Goal: Transaction & Acquisition: Purchase product/service

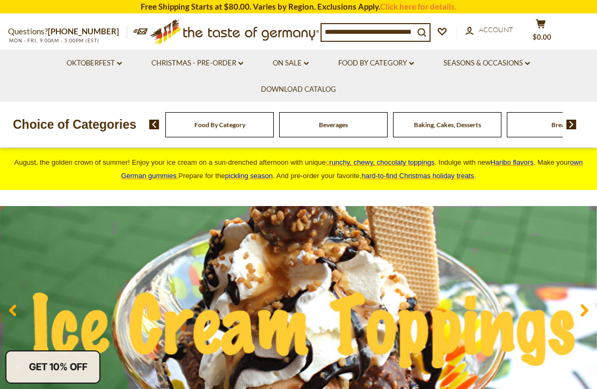
click at [234, 67] on link "Christmas - PRE-ORDER dropdown_arrow" at bounding box center [197, 63] width 92 height 12
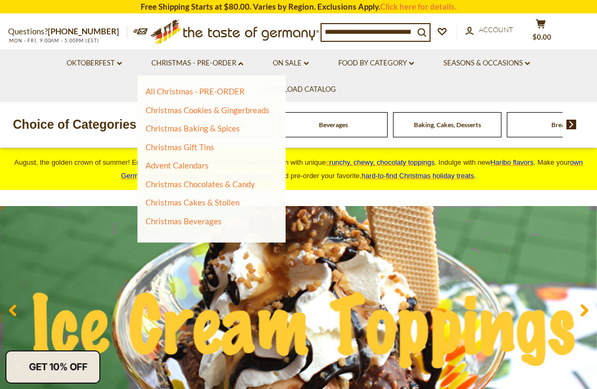
click at [255, 114] on link "Christmas Cookies & Gingerbreads" at bounding box center [208, 110] width 124 height 10
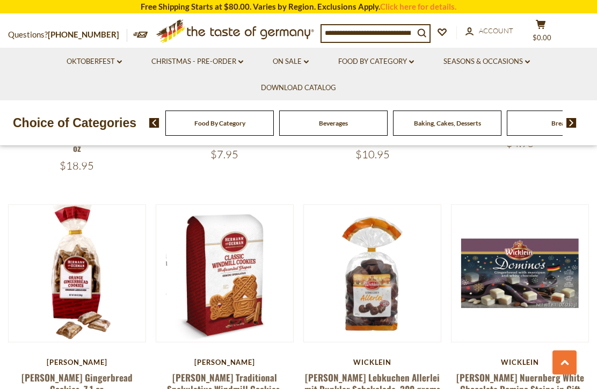
scroll to position [1229, 0]
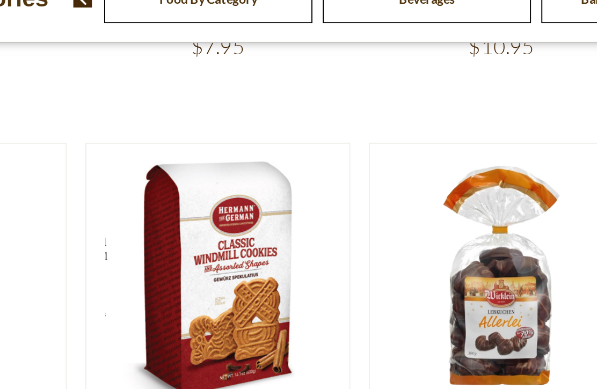
click at [156, 352] on div "Hermann" at bounding box center [225, 356] width 138 height 9
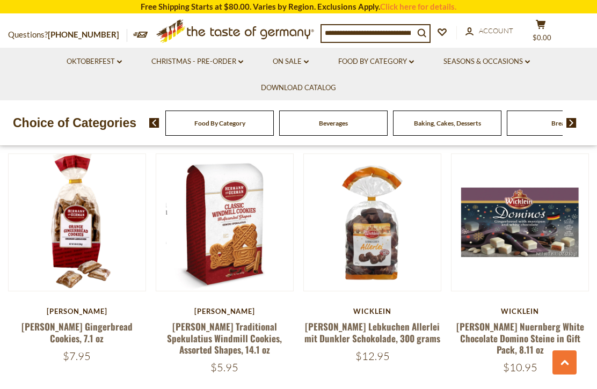
scroll to position [1289, 0]
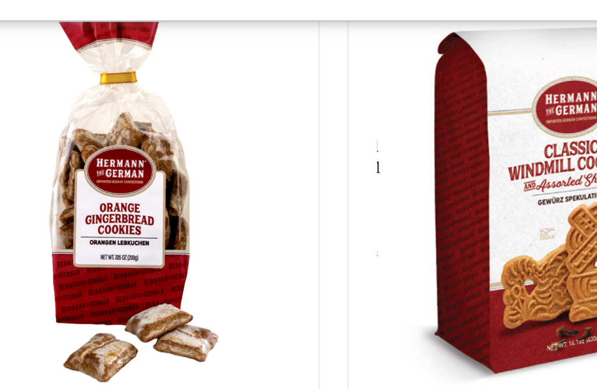
click at [85, 292] on div "Hermann" at bounding box center [77, 296] width 138 height 9
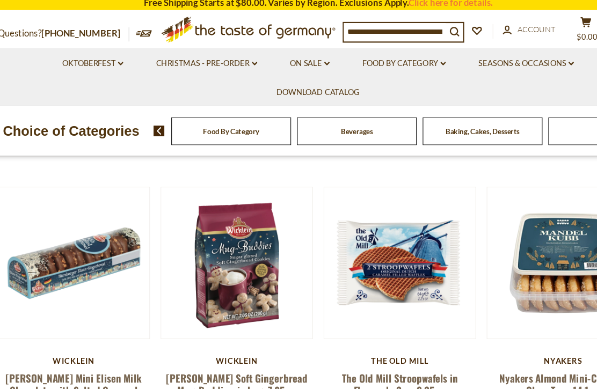
scroll to position [1506, 0]
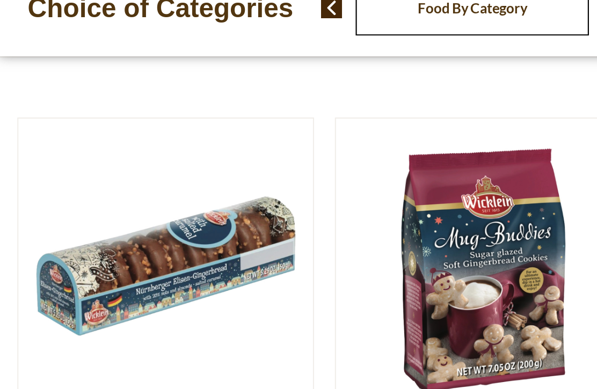
click at [133, 177] on article "Quick View Wicklein Wicklein Mini Elisen Milk Chocolate with Salted Caramel Gin…" at bounding box center [77, 284] width 138 height 221
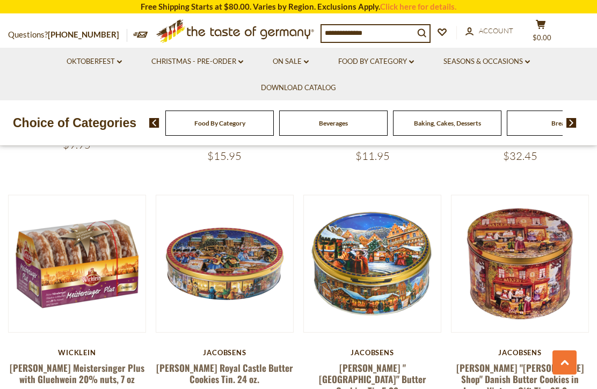
scroll to position [2232, 0]
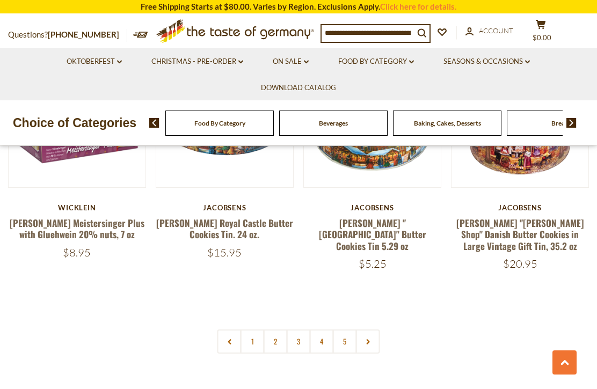
click at [374, 330] on link at bounding box center [368, 342] width 24 height 24
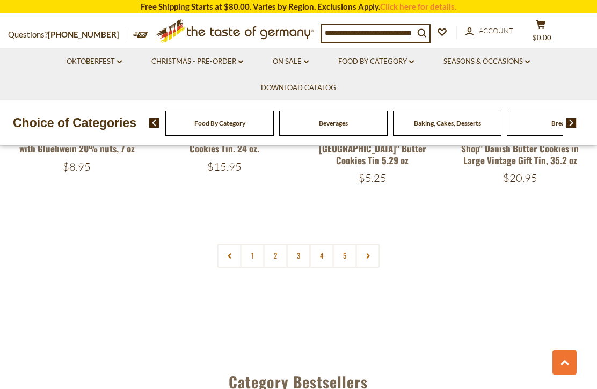
scroll to position [2463, 0]
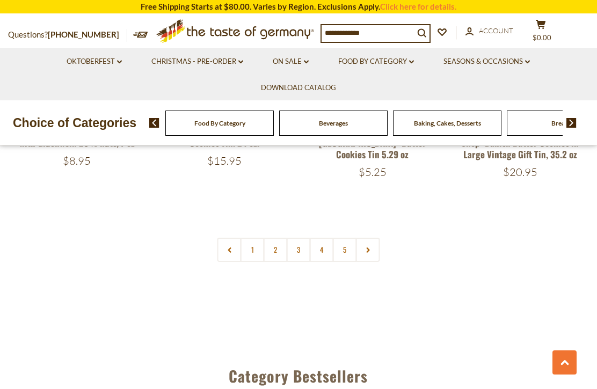
click at [371, 248] on icon at bounding box center [368, 250] width 6 height 5
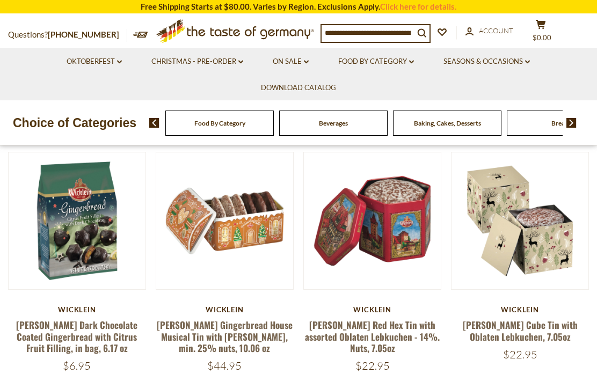
scroll to position [265, 0]
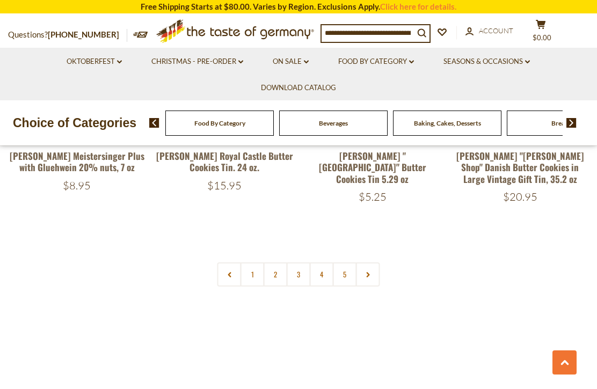
click at [278, 263] on link "2" at bounding box center [276, 275] width 24 height 24
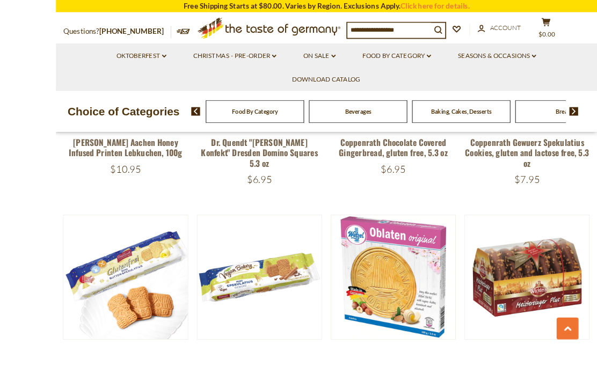
scroll to position [1490, 0]
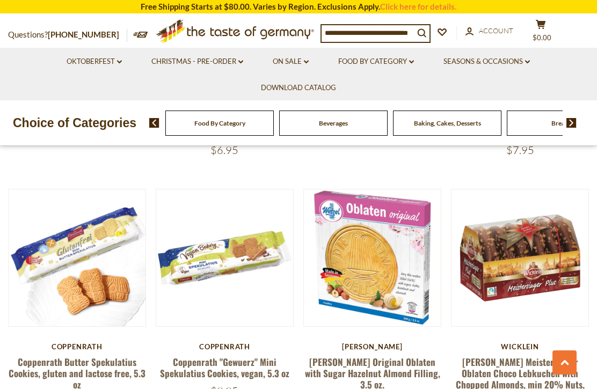
click at [388, 356] on link "Wetzel Original Oblaten with Sugar Hazelnut Almond Filling, 3.5 oz." at bounding box center [372, 374] width 135 height 37
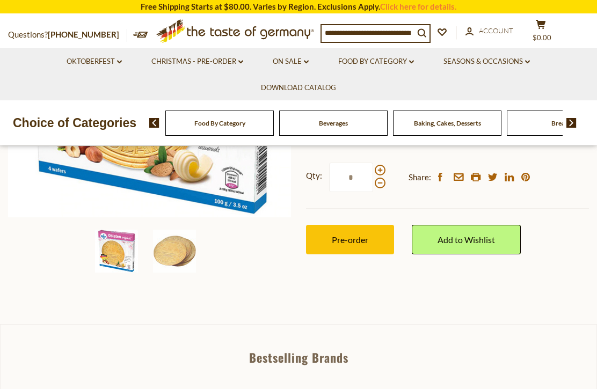
scroll to position [282, 0]
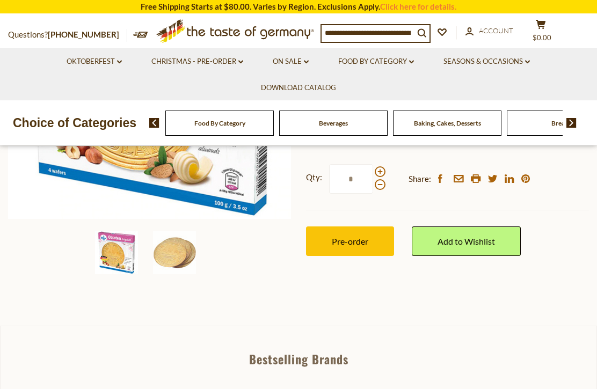
click at [187, 260] on img at bounding box center [174, 253] width 43 height 43
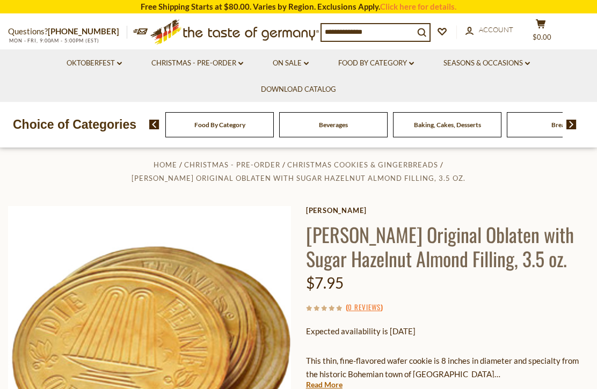
scroll to position [0, 0]
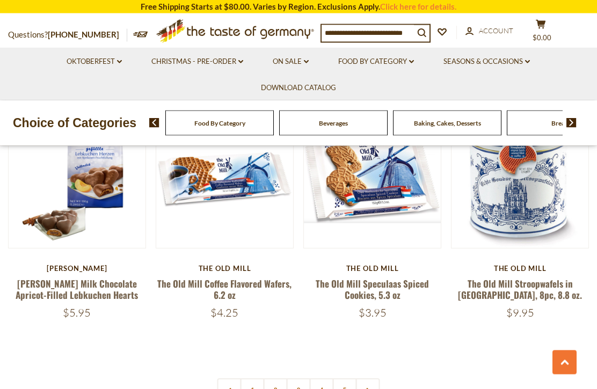
scroll to position [2351, 0]
click at [302, 379] on link "3" at bounding box center [299, 391] width 24 height 24
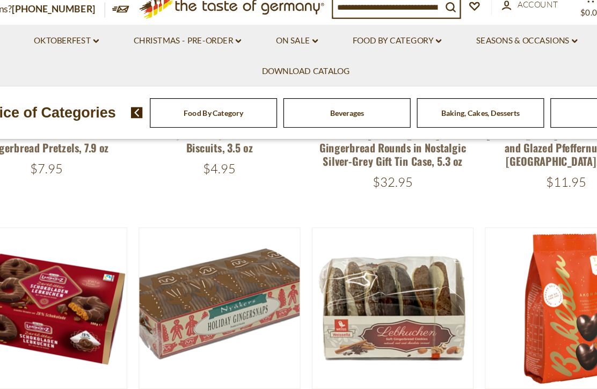
scroll to position [1952, 0]
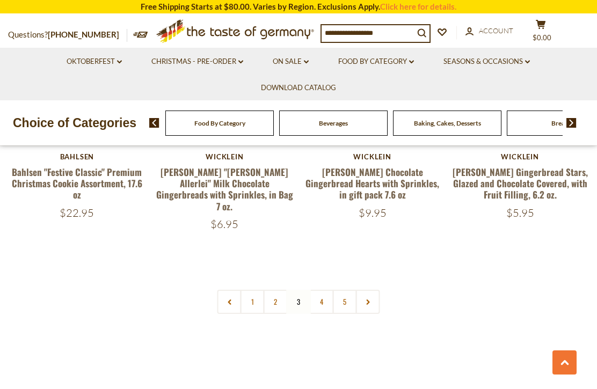
scroll to position [2428, 0]
click at [322, 290] on link "4" at bounding box center [322, 302] width 24 height 24
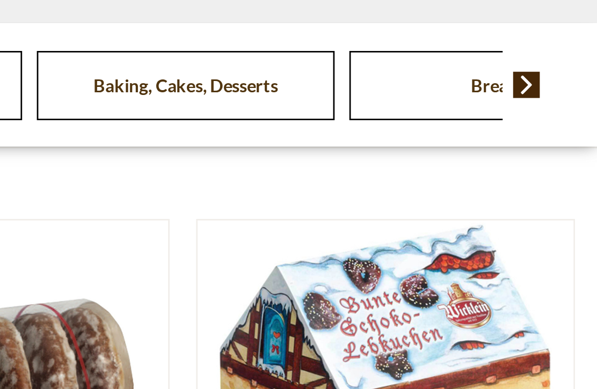
scroll to position [2306, 0]
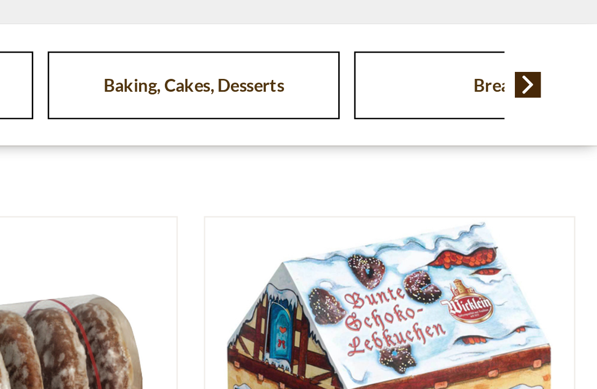
click at [463, 183] on link at bounding box center [520, 240] width 115 height 115
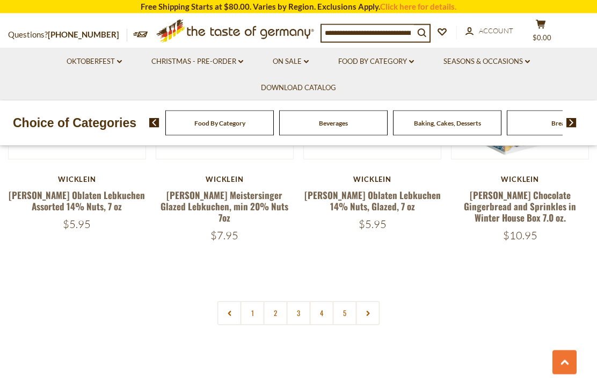
scroll to position [2456, 0]
click at [323, 301] on link "4" at bounding box center [322, 313] width 24 height 24
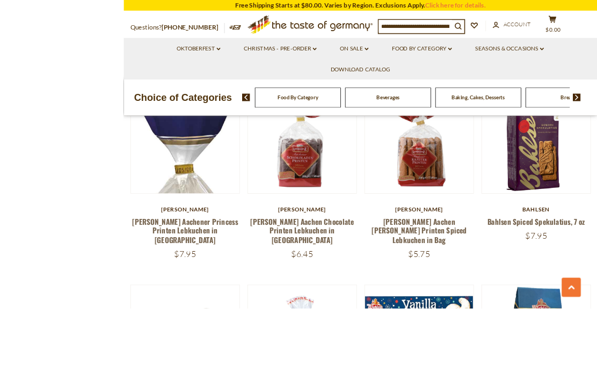
scroll to position [1752, 0]
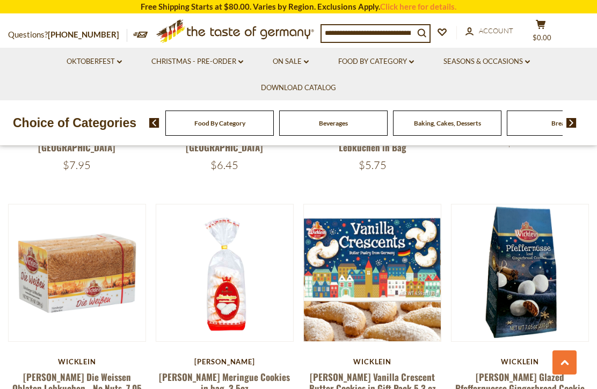
click at [72, 371] on link "Wicklein Die Weissen Oblaten Lebkuchen - No Nuts, 7.05 oz" at bounding box center [76, 389] width 129 height 37
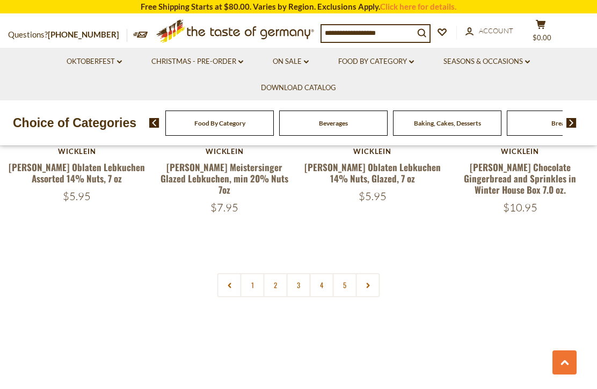
click at [351, 273] on link "5" at bounding box center [345, 285] width 24 height 24
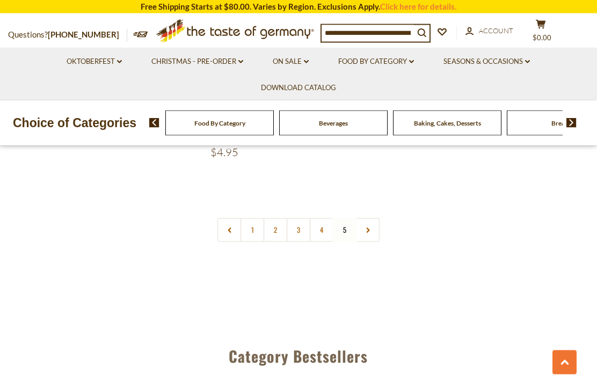
scroll to position [719, 0]
click at [300, 234] on link "3" at bounding box center [299, 230] width 24 height 24
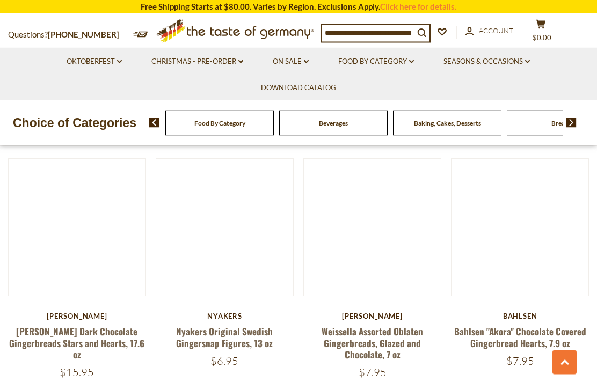
scroll to position [2016, 0]
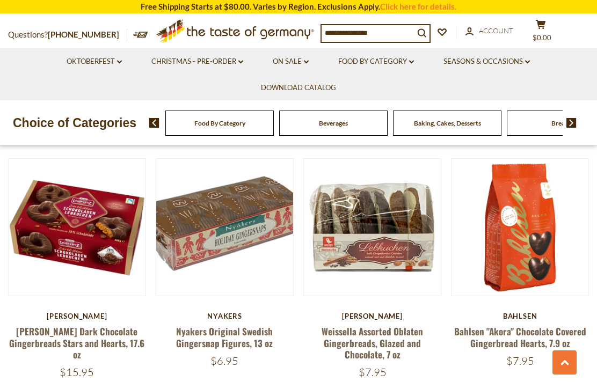
click at [244, 331] on link "Nyakers Original Swedish Gingersnap Figures, 13 oz" at bounding box center [224, 337] width 97 height 25
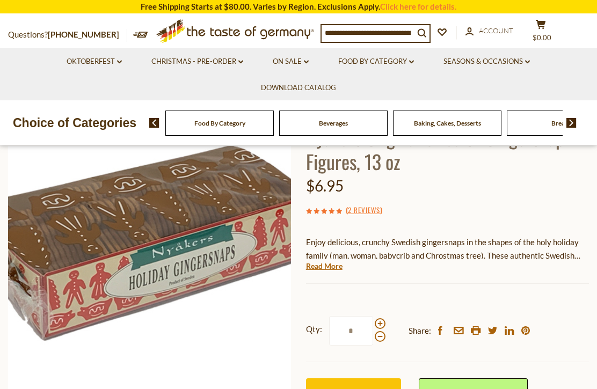
scroll to position [91, 0]
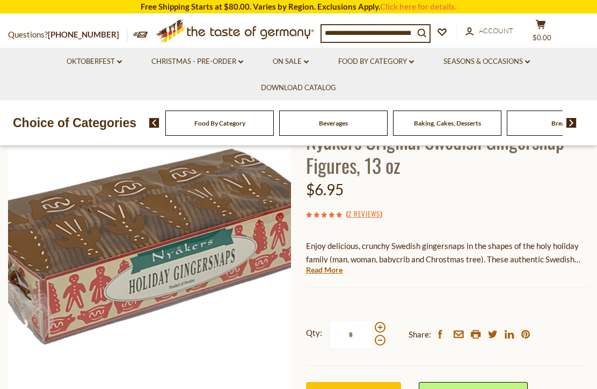
click at [322, 270] on link "Read More" at bounding box center [324, 270] width 37 height 11
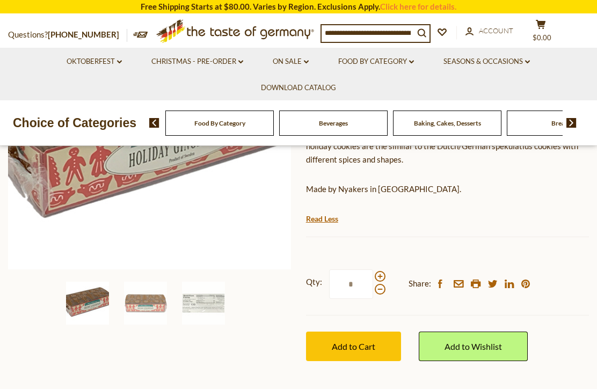
scroll to position [215, 0]
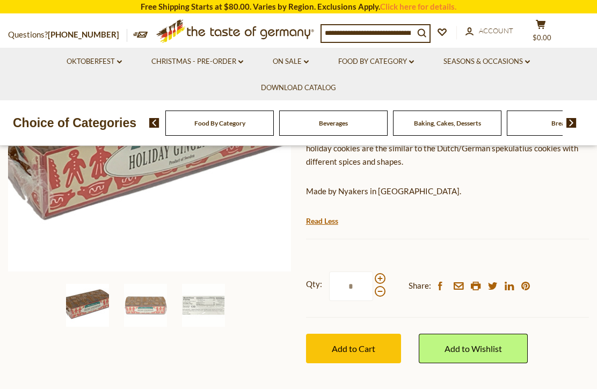
click at [145, 313] on img at bounding box center [145, 305] width 43 height 43
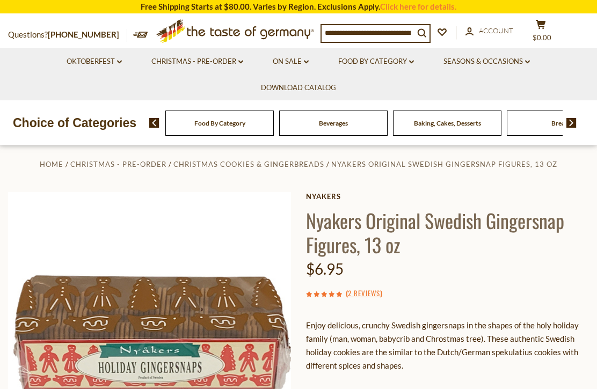
scroll to position [0, 0]
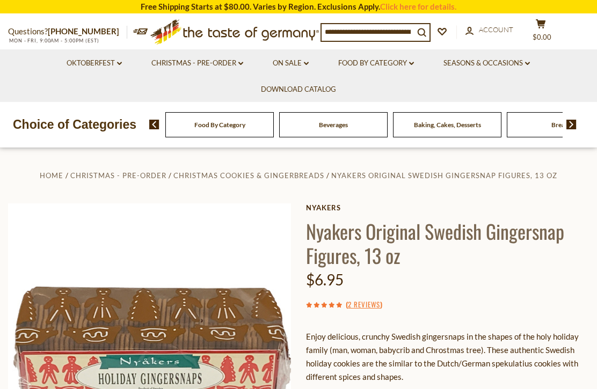
click at [220, 66] on link "Christmas - PRE-ORDER dropdown_arrow" at bounding box center [197, 63] width 92 height 12
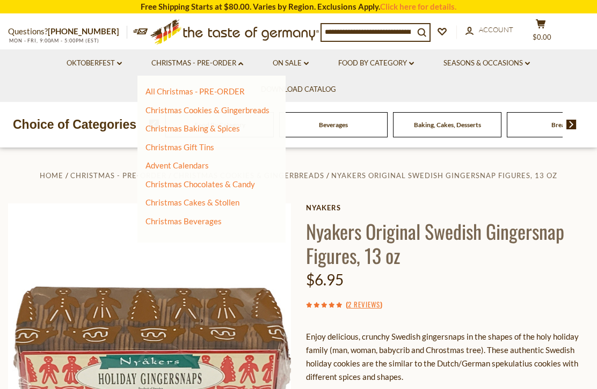
click at [107, 62] on link "Oktoberfest dropdown_arrow" at bounding box center [94, 63] width 55 height 12
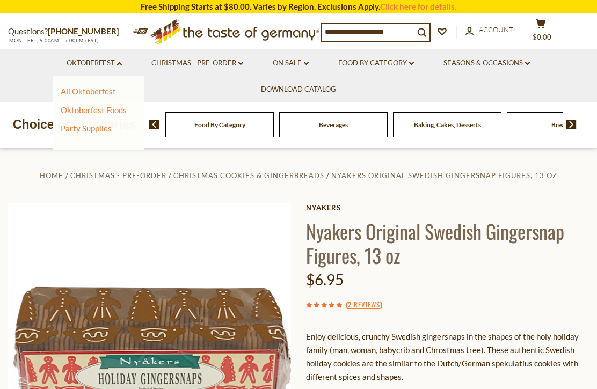
click at [526, 63] on link "Seasons & Occasions dropdown_arrow" at bounding box center [487, 63] width 86 height 12
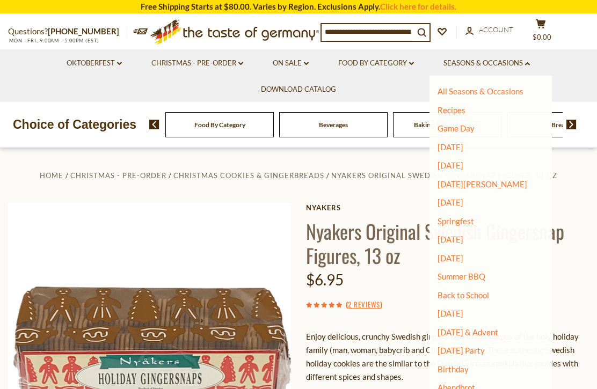
click at [464, 147] on link "[DATE]" at bounding box center [451, 147] width 26 height 10
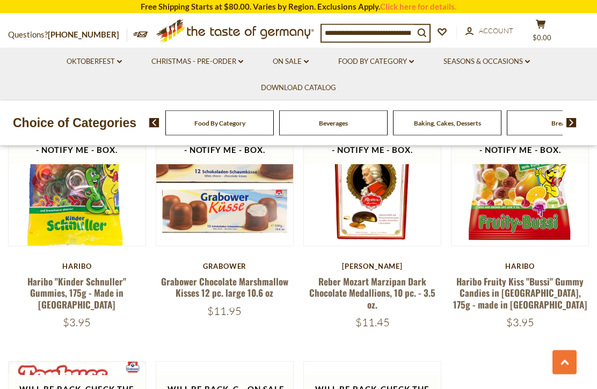
scroll to position [1830, 0]
